Goal: Navigation & Orientation: Find specific page/section

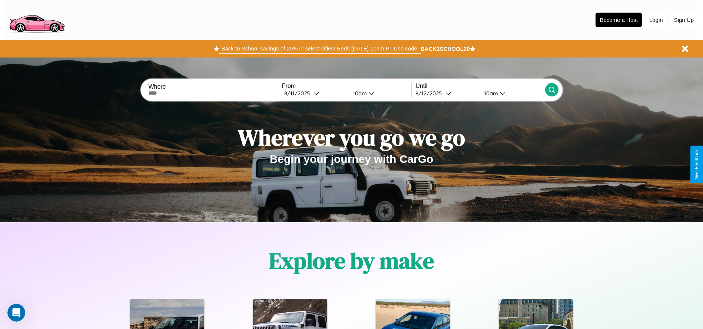
click at [320, 49] on button "Back to School savings of 20% in select cities! Ends [DATE] 10am PT. Use code:" at bounding box center [319, 48] width 201 height 10
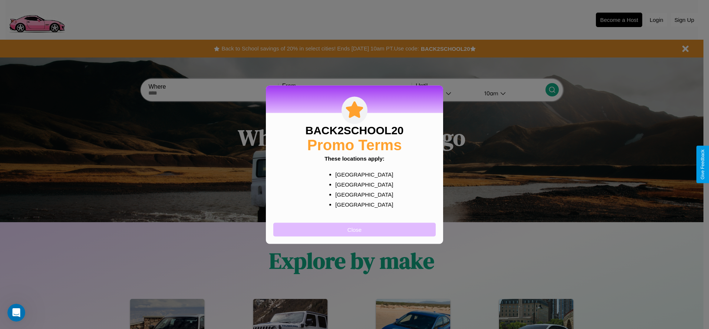
click at [354, 229] on button "Close" at bounding box center [354, 229] width 162 height 14
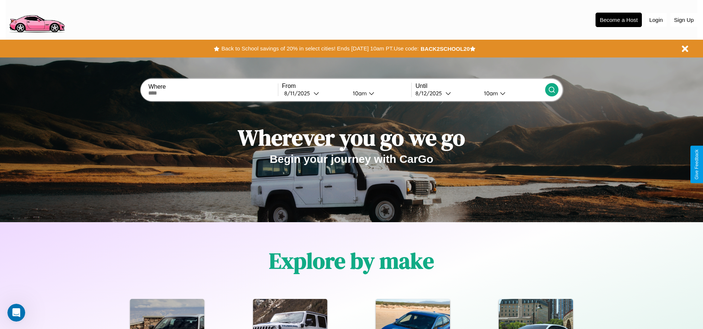
scroll to position [1063, 0]
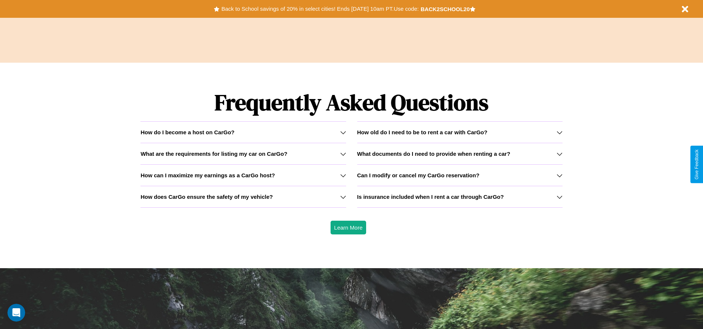
click at [343, 196] on icon at bounding box center [343, 197] width 6 height 6
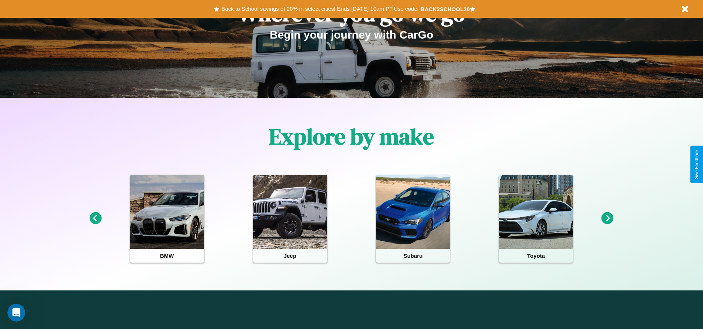
scroll to position [0, 0]
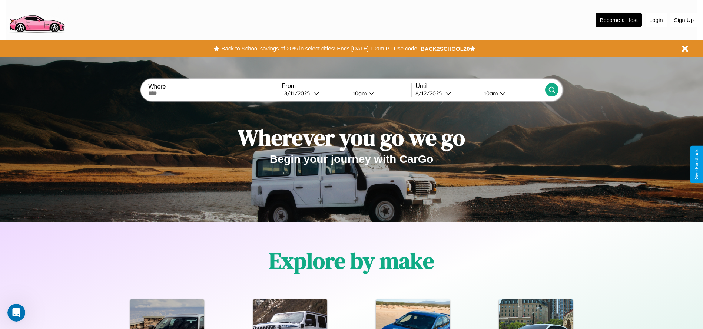
click at [656, 20] on button "Login" at bounding box center [656, 20] width 21 height 14
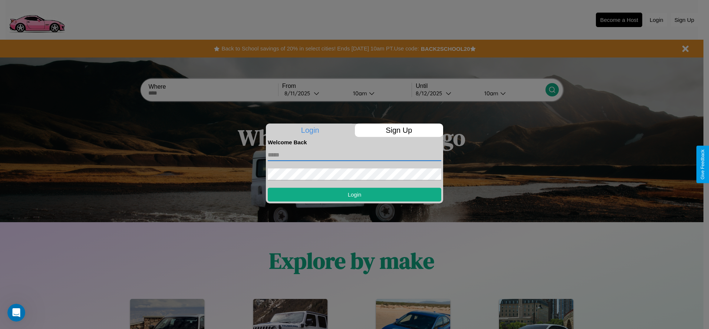
click at [354, 155] on input "text" at bounding box center [354, 155] width 173 height 12
type input "**********"
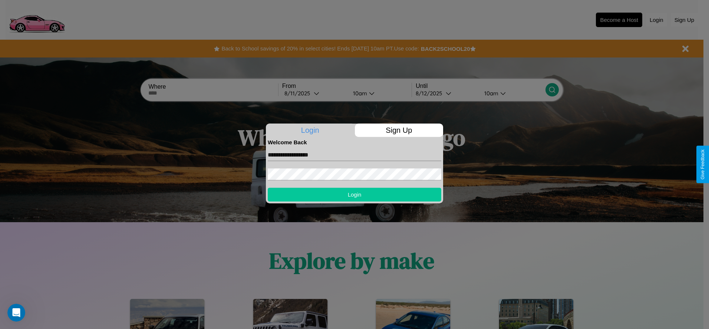
click at [354, 194] on button "Login" at bounding box center [354, 195] width 173 height 14
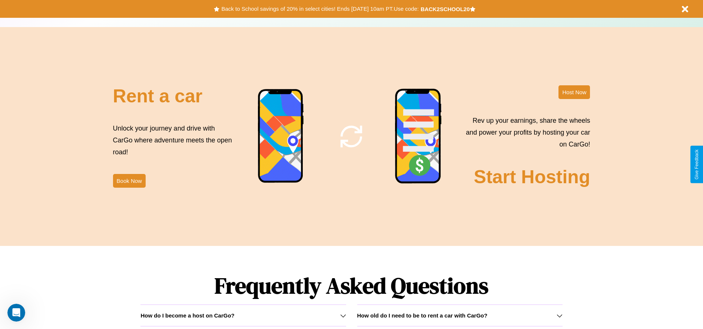
scroll to position [897, 0]
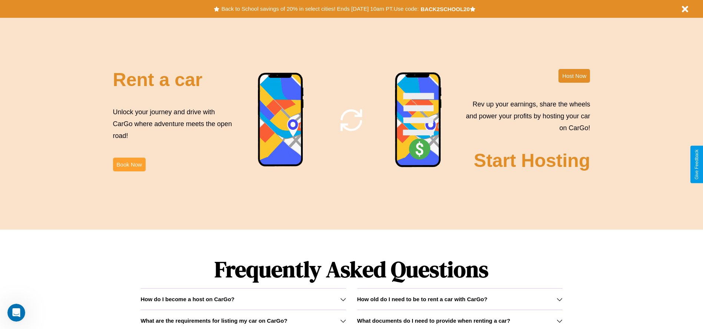
click at [129, 164] on button "Book Now" at bounding box center [129, 165] width 33 height 14
